Goal: Task Accomplishment & Management: Complete application form

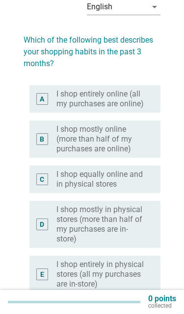
scroll to position [45, 0]
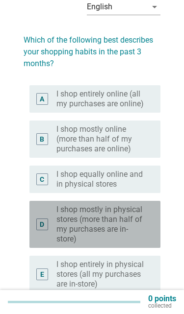
click at [92, 221] on label "I shop mostly in physical stores (more than half of my purchases are in-store)" at bounding box center [100, 224] width 88 height 39
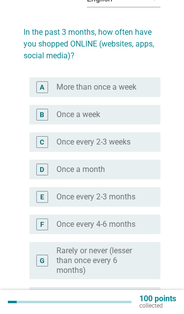
scroll to position [53, 0]
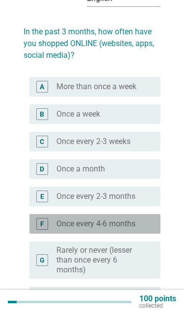
click at [107, 223] on label "Once every 4-6 months" at bounding box center [95, 224] width 79 height 10
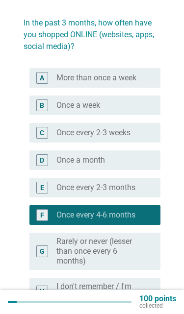
scroll to position [106, 0]
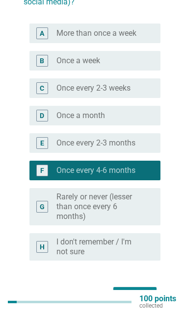
click at [137, 298] on div "Next" at bounding box center [134, 296] width 27 height 12
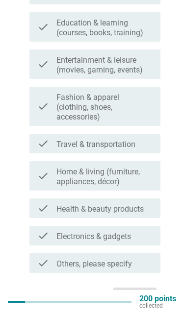
scroll to position [218, 0]
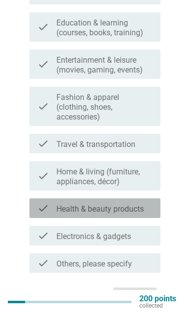
click at [139, 211] on label "Health & beauty products" at bounding box center [99, 209] width 87 height 10
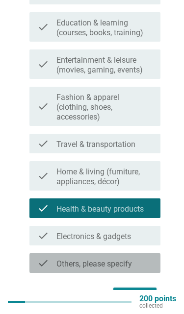
click at [138, 263] on div "check_box_outline_blank Others, please specify" at bounding box center [104, 263] width 96 height 12
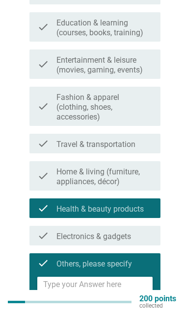
click at [125, 286] on textarea at bounding box center [97, 289] width 109 height 25
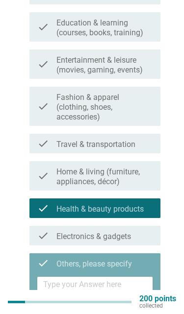
scroll to position [283, 0]
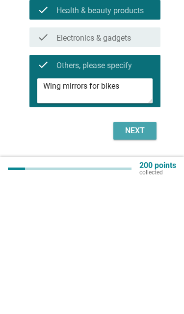
type textarea "Wing mirrors for bikes"
click at [133, 258] on div "Next" at bounding box center [134, 264] width 27 height 12
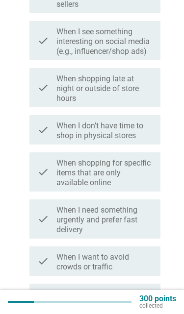
scroll to position [286, 0]
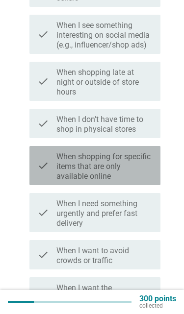
click at [120, 176] on label "When shopping for specific items that are only available online" at bounding box center [104, 166] width 96 height 29
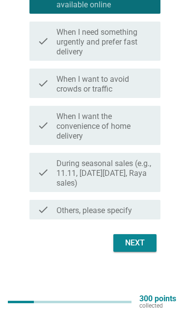
click at [137, 249] on div "Next" at bounding box center [134, 243] width 27 height 12
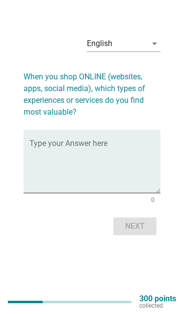
scroll to position [24, 0]
click at [47, 146] on textarea "Type your Answer here" at bounding box center [94, 166] width 131 height 51
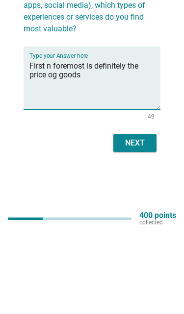
click at [52, 141] on textarea "First n foremost is definitely the price og goods" at bounding box center [94, 166] width 131 height 51
click at [106, 141] on textarea "First n foremost is definitely the price of goods" at bounding box center [94, 166] width 131 height 51
click at [80, 141] on textarea "First n foremost is definitely the price of goods, delivery timeline," at bounding box center [94, 166] width 131 height 51
click at [83, 141] on textarea "First n foremost is definitely the price of goods, delivery timeline," at bounding box center [94, 166] width 131 height 51
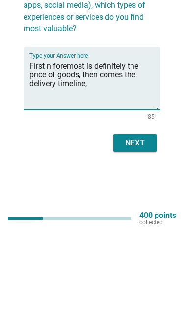
click at [107, 141] on textarea "First n foremost is definitely the price of goods, then comes the delivery time…" at bounding box center [94, 166] width 131 height 51
type textarea "First n foremost is definitely the price of goods, then comes the delivery time…"
click at [136, 220] on div "Next" at bounding box center [134, 226] width 27 height 12
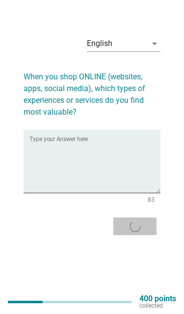
scroll to position [0, 0]
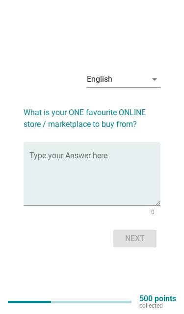
click at [78, 188] on textarea "Type your Answer here" at bounding box center [94, 179] width 131 height 51
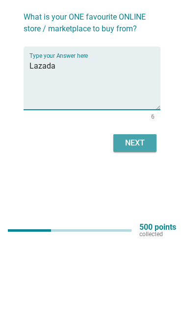
type textarea "Lazada"
click at [135, 208] on div "Next" at bounding box center [134, 214] width 27 height 12
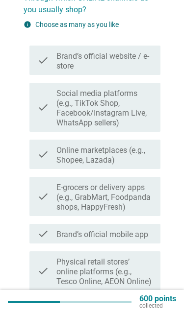
scroll to position [88, 0]
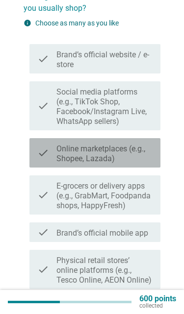
click at [117, 158] on label "Online marketplaces (e.g., Shopee, Lazada)" at bounding box center [104, 154] width 96 height 20
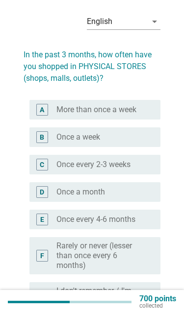
scroll to position [30, 0]
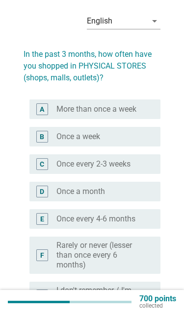
click at [119, 110] on label "More than once a week" at bounding box center [96, 109] width 80 height 10
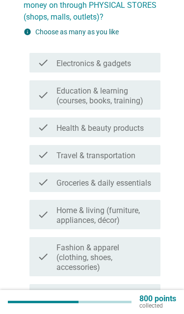
scroll to position [103, 0]
click at [121, 185] on label "Groceries & daily essentials" at bounding box center [103, 183] width 94 height 10
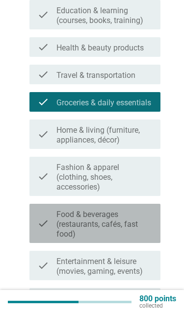
scroll to position [184, 0]
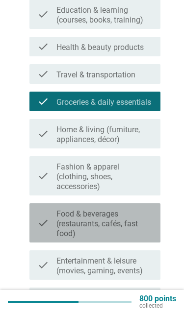
click at [116, 220] on label "Food & beverages (restaurants, cafés, fast food)" at bounding box center [104, 223] width 96 height 29
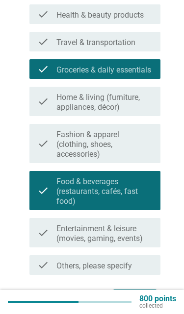
scroll to position [216, 0]
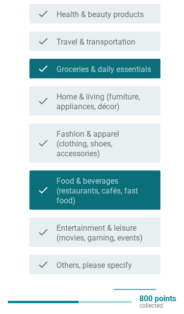
click at [147, 300] on div "Next" at bounding box center [134, 298] width 27 height 12
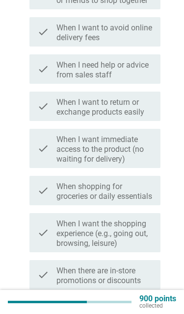
scroll to position [321, 0]
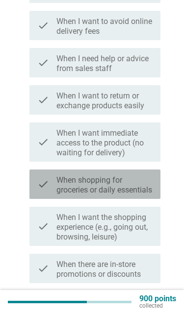
click at [120, 175] on label "When shopping for groceries or daily essentials" at bounding box center [104, 185] width 96 height 20
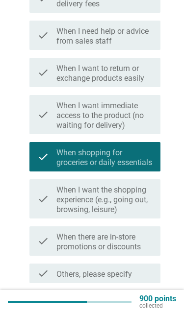
scroll to position [350, 0]
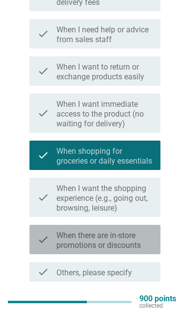
click at [121, 241] on label "When there are in-store promotions or discounts" at bounding box center [104, 241] width 96 height 20
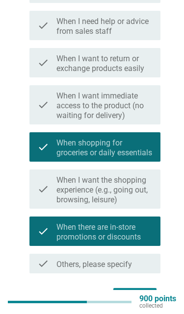
scroll to position [359, 0]
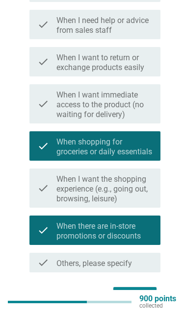
click at [144, 294] on div "Next" at bounding box center [134, 296] width 27 height 12
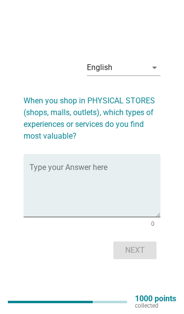
click at [87, 168] on textarea "Type your Answer here" at bounding box center [94, 190] width 131 height 51
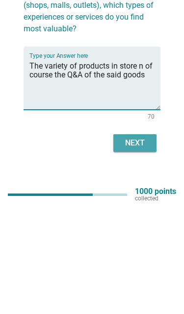
type textarea "The variety of products in store n of course the Q&A of the said goods"
click at [136, 241] on button "Next" at bounding box center [134, 250] width 43 height 18
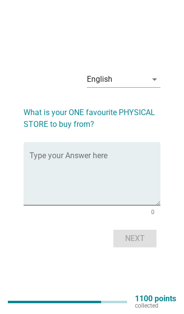
click at [114, 191] on textarea "Type your Answer here" at bounding box center [94, 179] width 131 height 51
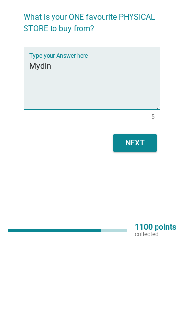
type textarea "Mydin"
click at [138, 208] on div "Next" at bounding box center [134, 214] width 27 height 12
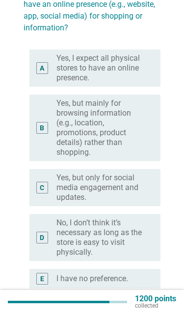
scroll to position [92, 0]
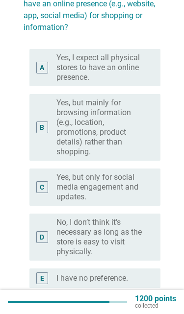
click at [113, 189] on label "Yes, but only for social media engagement and updates." at bounding box center [100, 186] width 88 height 29
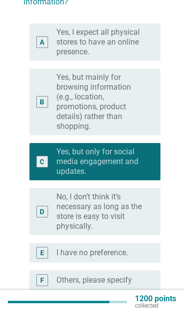
scroll to position [118, 0]
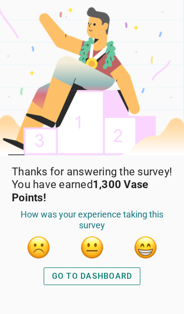
click at [147, 247] on button "button" at bounding box center [145, 247] width 24 height 24
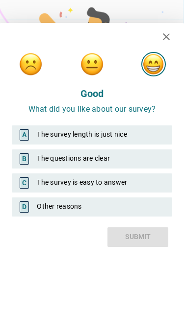
click at [140, 136] on div "A The survey length is just nice" at bounding box center [92, 134] width 160 height 19
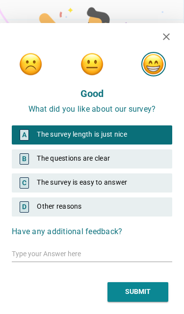
click at [153, 297] on button "SUBMIT" at bounding box center [137, 292] width 61 height 20
